Goal: Task Accomplishment & Management: Manage account settings

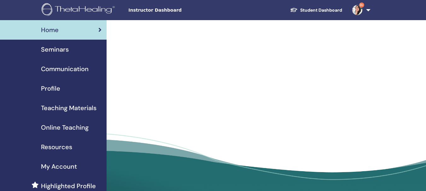
click at [61, 55] on link "Seminars" at bounding box center [53, 50] width 107 height 20
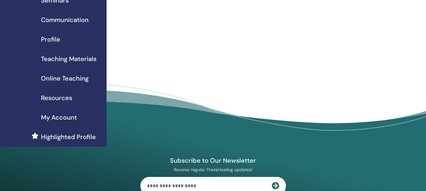
scroll to position [63, 0]
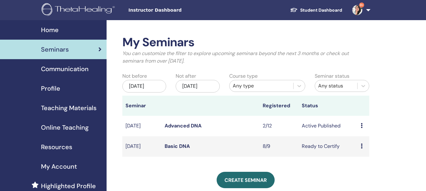
click at [187, 129] on link "Advanced DNA" at bounding box center [182, 126] width 37 height 7
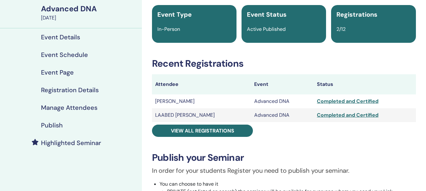
scroll to position [63, 0]
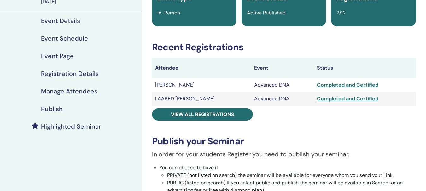
click at [60, 106] on h4 "Publish" at bounding box center [52, 109] width 22 height 8
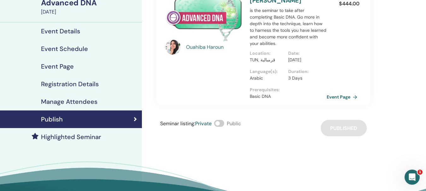
scroll to position [63, 0]
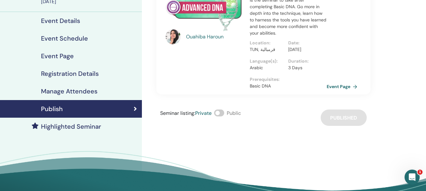
click at [74, 96] on link "Manage Attendees" at bounding box center [71, 92] width 142 height 18
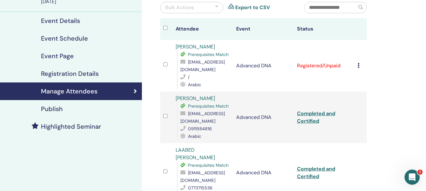
click at [360, 66] on div "Cancel Registration Do not auto-certify Mark as Paid Mark as Unpaid Mark as Abs…" at bounding box center [360, 66] width 6 height 8
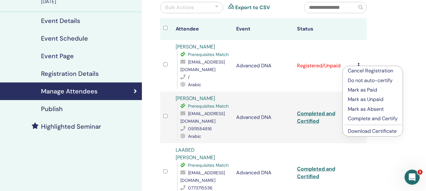
click at [359, 118] on p "Complete and Certify" at bounding box center [373, 119] width 50 height 8
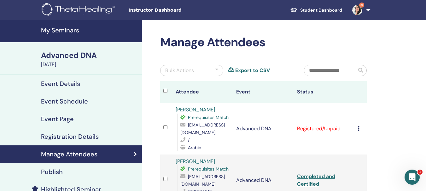
click at [55, 154] on h4 "Manage Attendees" at bounding box center [69, 155] width 56 height 8
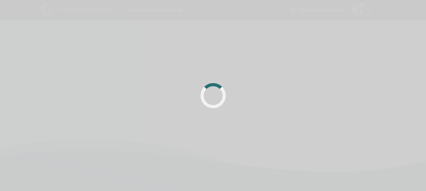
click at [361, 46] on div at bounding box center [213, 95] width 426 height 191
